Goal: Find specific page/section: Find specific page/section

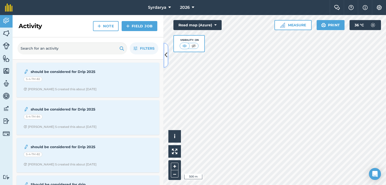
click at [166, 54] on icon at bounding box center [165, 55] width 3 height 9
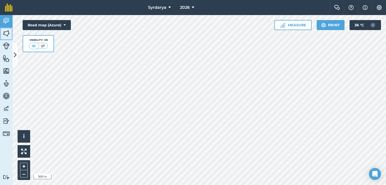
click at [5, 32] on img at bounding box center [6, 34] width 7 height 8
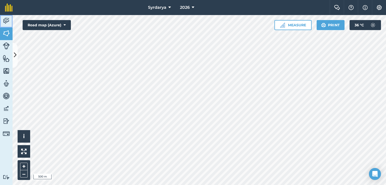
click at [8, 23] on img at bounding box center [6, 21] width 7 height 8
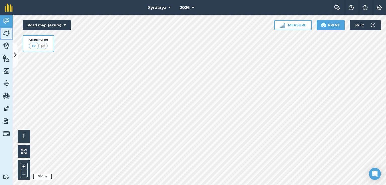
click at [7, 31] on img at bounding box center [6, 34] width 7 height 8
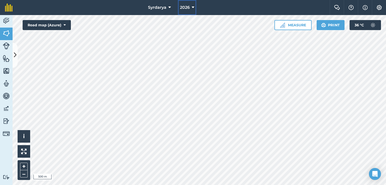
click at [190, 7] on button "2026" at bounding box center [187, 7] width 18 height 15
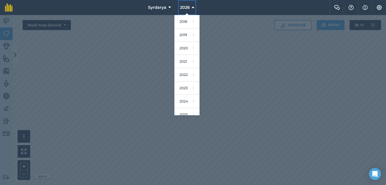
scroll to position [32, 0]
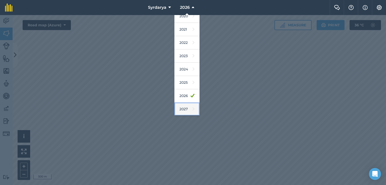
click at [186, 110] on link "2027" at bounding box center [186, 109] width 25 height 13
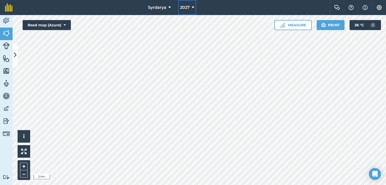
click at [191, 7] on button "2027" at bounding box center [187, 7] width 18 height 15
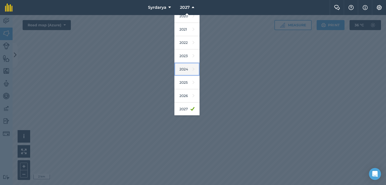
click at [187, 69] on link "2024" at bounding box center [186, 69] width 25 height 13
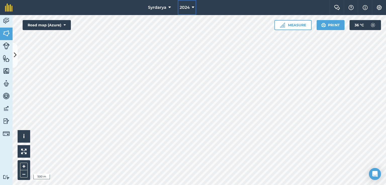
click at [191, 5] on button "2024" at bounding box center [186, 7] width 19 height 15
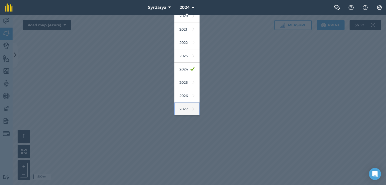
click at [187, 110] on link "2027" at bounding box center [186, 109] width 25 height 13
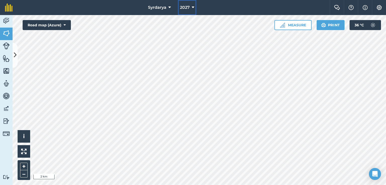
click at [192, 7] on icon at bounding box center [193, 8] width 3 height 6
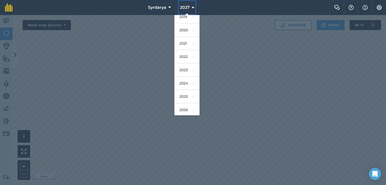
scroll to position [17, 0]
click at [184, 83] on link "2024" at bounding box center [186, 84] width 25 height 13
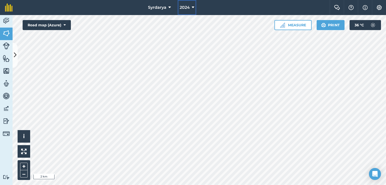
drag, startPoint x: 191, startPoint y: 6, endPoint x: 194, endPoint y: 6, distance: 2.8
click at [192, 6] on icon at bounding box center [193, 8] width 3 height 6
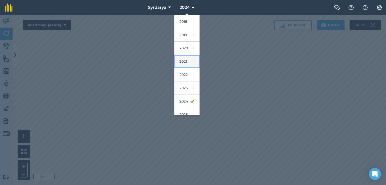
click at [192, 63] on icon at bounding box center [193, 61] width 2 height 7
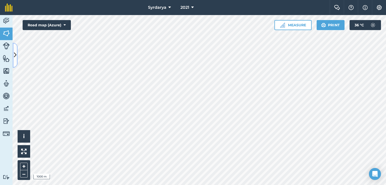
click at [17, 53] on button at bounding box center [15, 55] width 5 height 25
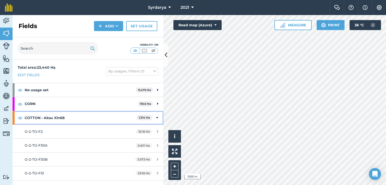
click at [17, 122] on div "COTTON - Aksu Xin68 1,314 Ha" at bounding box center [88, 118] width 151 height 14
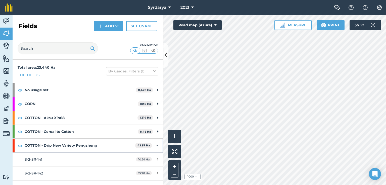
click at [19, 150] on div "COTTON - Drip New Variety Pengsheng 42.97 Ha" at bounding box center [88, 146] width 151 height 14
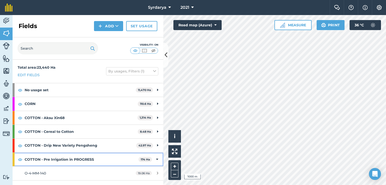
click at [16, 165] on div "COTTON - Pre Irrigation in PROGRESS 174 Ha" at bounding box center [88, 160] width 151 height 14
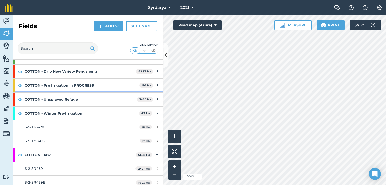
scroll to position [126, 0]
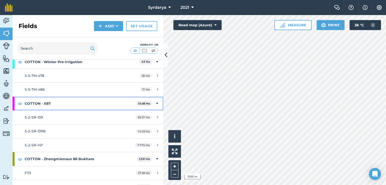
drag, startPoint x: 18, startPoint y: 108, endPoint x: 18, endPoint y: 106, distance: 2.5
click at [18, 108] on div "COTTON - X87 51.08 Ha" at bounding box center [88, 104] width 151 height 14
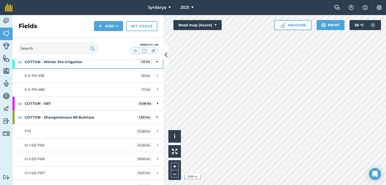
click at [16, 67] on div "COTTON - Winter Pre-Irrigation 43 Ha" at bounding box center [88, 62] width 151 height 14
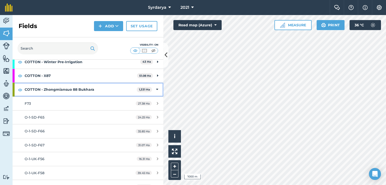
click at [17, 94] on div "COTTON - Zhongmiansuo 88 Bukhara 1,331 Ha" at bounding box center [88, 90] width 151 height 14
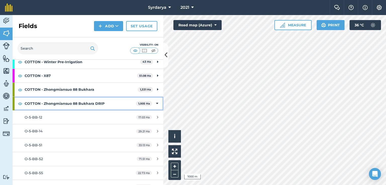
click at [17, 109] on div "COTTON - Zhongmiansuo 88 Bukhara DRIP 1,005 Ha" at bounding box center [88, 104] width 151 height 14
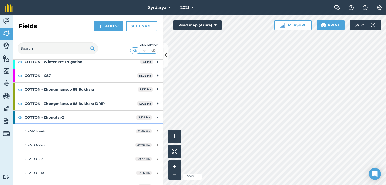
click at [16, 122] on div "COTTON - Zhongtai-2 2,919 Ha" at bounding box center [88, 118] width 151 height 14
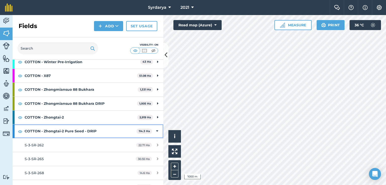
click at [17, 136] on div "COTTON - Zhongtai-2 Pure Seed - DRIP 114.3 Ha" at bounding box center [88, 132] width 151 height 14
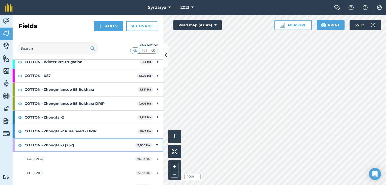
click at [15, 149] on div "COTTON - Zhongtai-3 (X57) 3,050 Ha" at bounding box center [88, 146] width 151 height 14
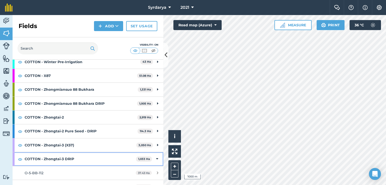
click at [17, 163] on div "COTTON - Zhongtai-3 DRIP 1,033 Ha" at bounding box center [88, 159] width 151 height 14
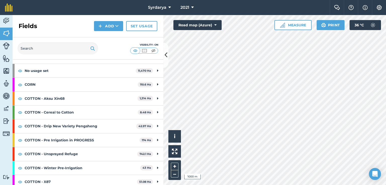
scroll to position [0, 0]
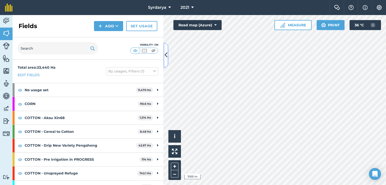
click at [166, 52] on icon at bounding box center [165, 55] width 3 height 9
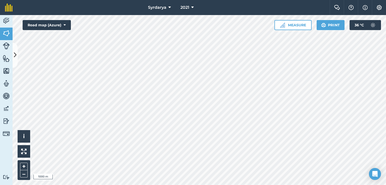
click at [230, 13] on div "Syrdarya 2021 Farm Chat Help Info Settings Syrdarya - 2021 Reproduced with the …" at bounding box center [193, 92] width 386 height 185
click at [17, 55] on button at bounding box center [15, 55] width 5 height 25
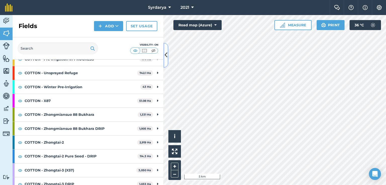
scroll to position [119, 0]
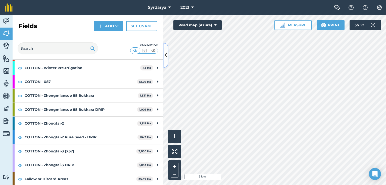
click at [165, 58] on icon at bounding box center [165, 55] width 3 height 9
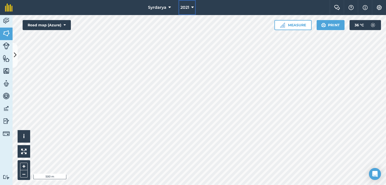
click at [191, 7] on button "2021" at bounding box center [186, 7] width 17 height 15
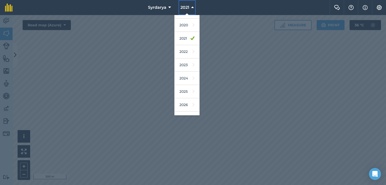
scroll to position [32, 0]
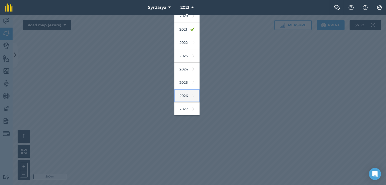
click at [186, 95] on link "2026" at bounding box center [186, 95] width 25 height 13
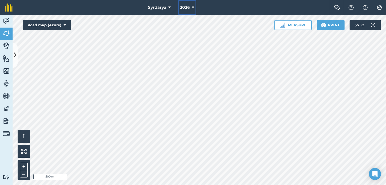
click at [192, 6] on icon at bounding box center [193, 8] width 3 height 6
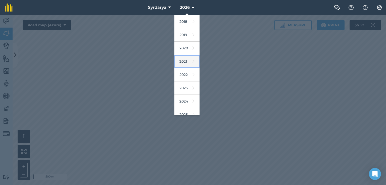
click at [192, 60] on icon at bounding box center [193, 61] width 2 height 7
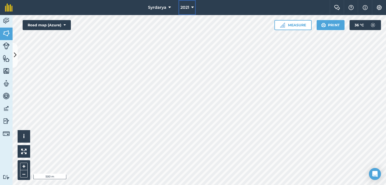
click at [189, 9] on button "2021" at bounding box center [186, 7] width 17 height 15
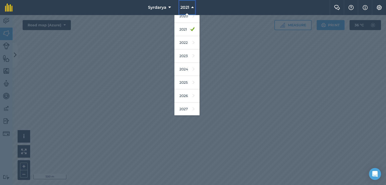
scroll to position [0, 0]
click at [193, 8] on icon at bounding box center [192, 8] width 3 height 6
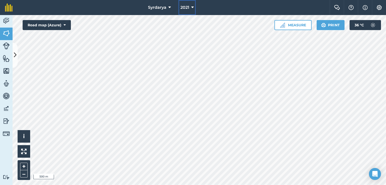
click at [188, 9] on span "2021" at bounding box center [184, 8] width 9 height 6
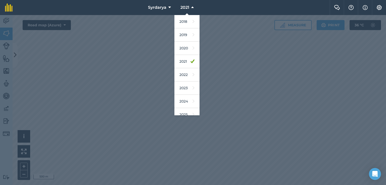
click at [202, 10] on nav "Syrdarya 2021 2018 2019 2020 2021 2022 2023 2024 2025 2026 2027" at bounding box center [174, 7] width 312 height 15
